Goal: Task Accomplishment & Management: Use online tool/utility

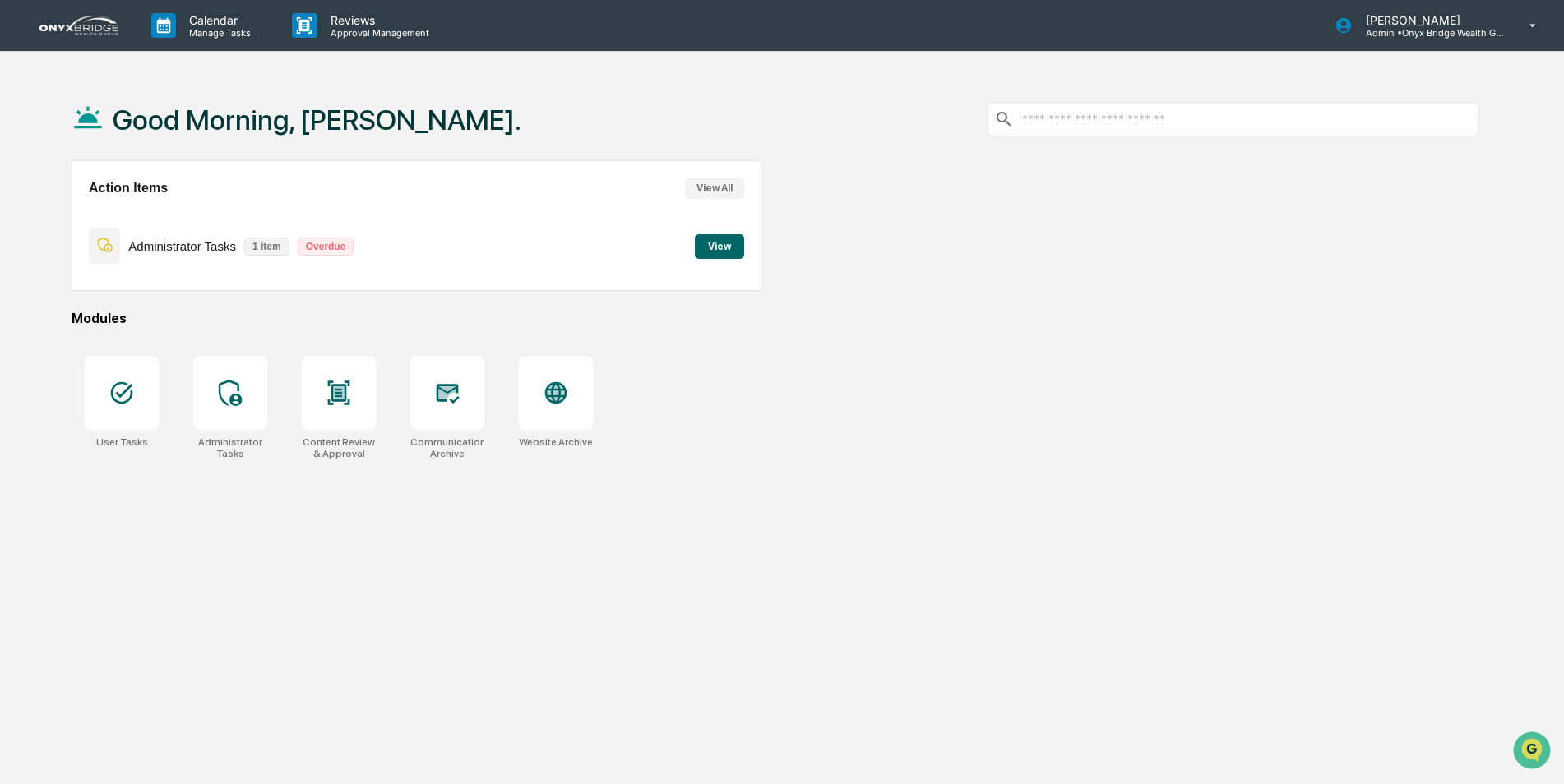
click at [728, 246] on button "View" at bounding box center [719, 246] width 49 height 24
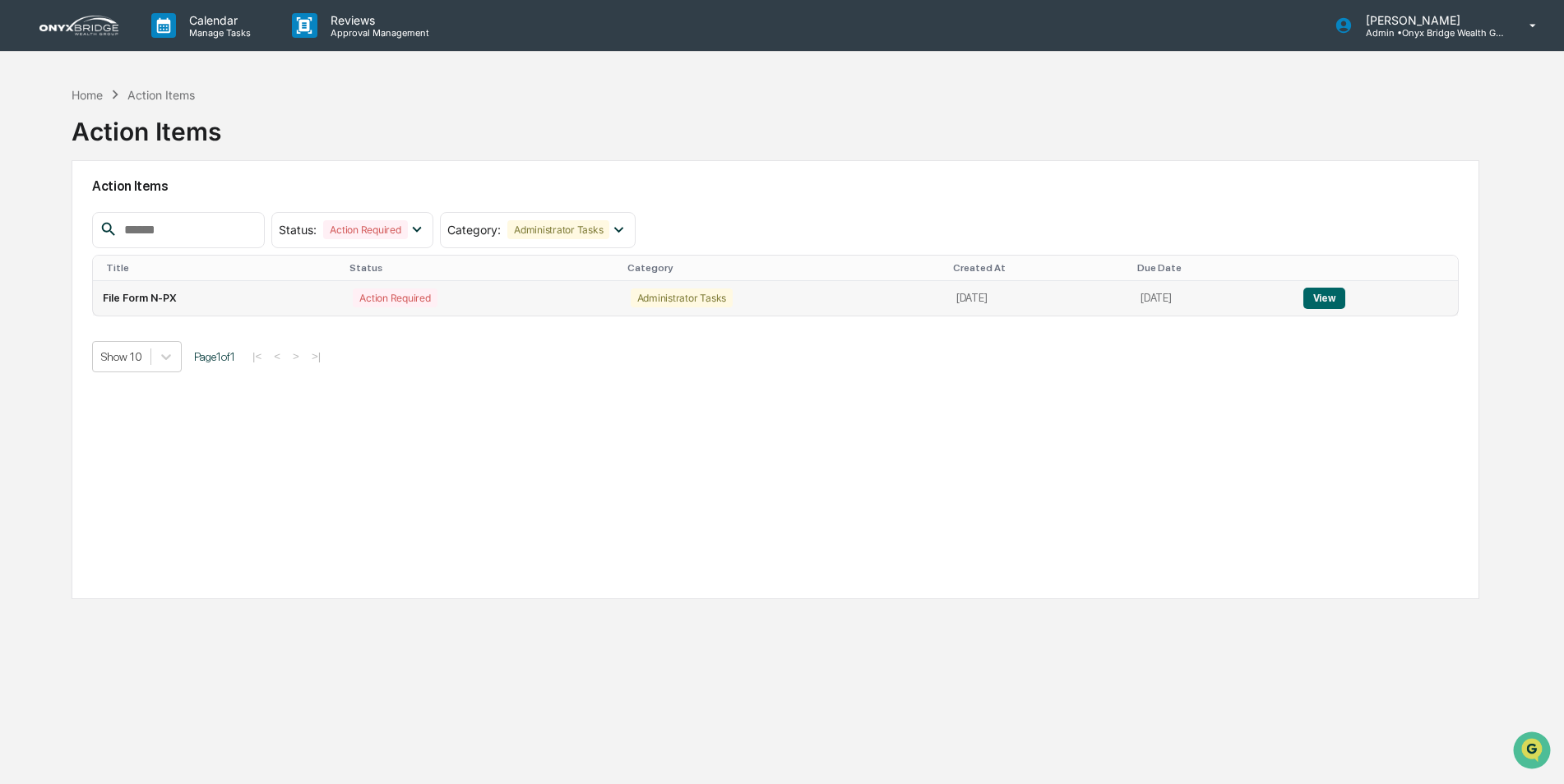
click at [116, 301] on td "File Form N-PX" at bounding box center [218, 298] width 250 height 35
click at [517, 283] on td "Action Required" at bounding box center [481, 298] width 277 height 35
click at [1346, 293] on button "View" at bounding box center [1324, 298] width 42 height 21
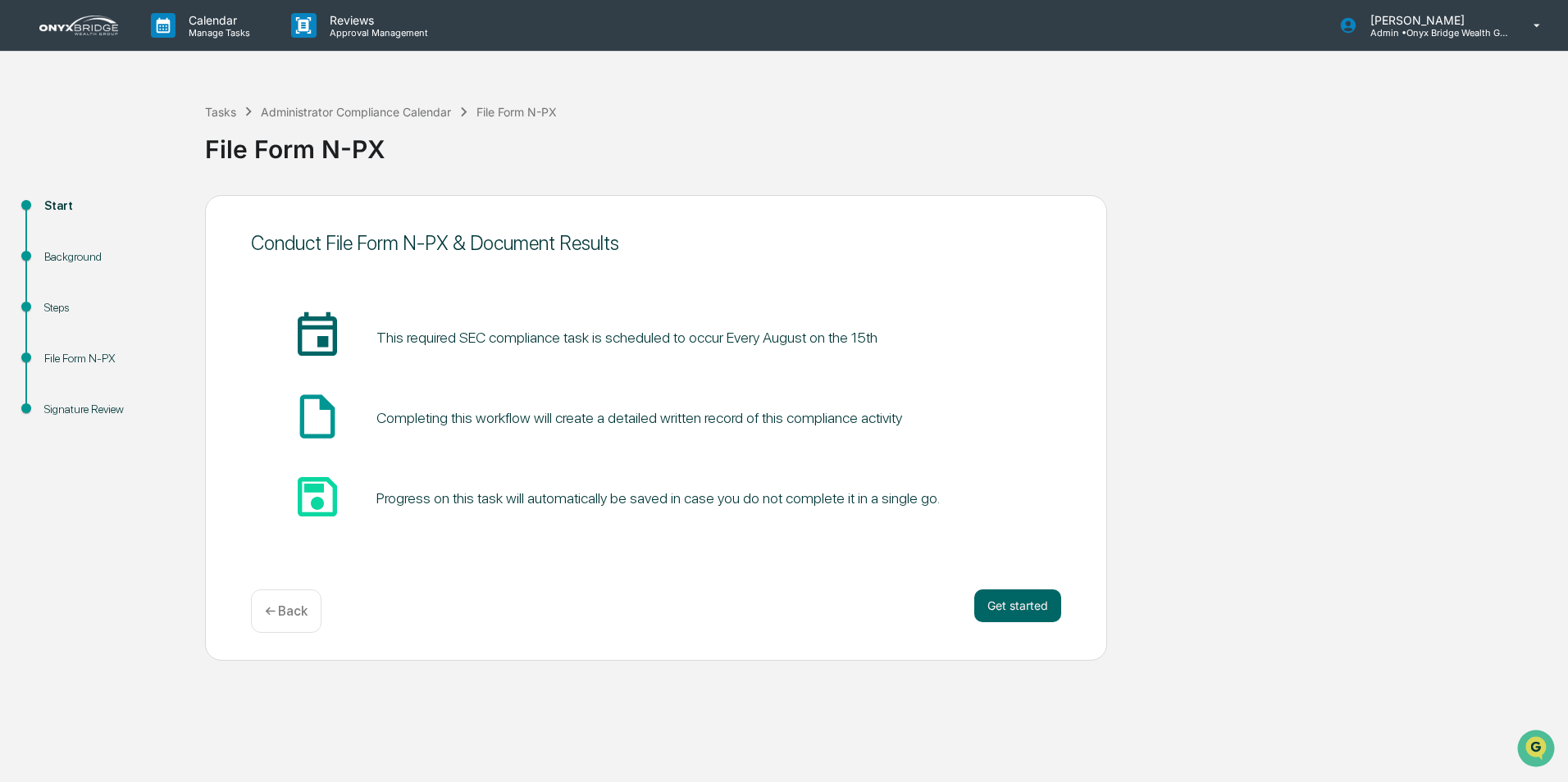
click at [292, 585] on div "Conduct File Form N-PX & Document Results insert_invitation_icon This required …" at bounding box center [656, 428] width 902 height 465
click at [291, 623] on div "← Back" at bounding box center [287, 611] width 71 height 44
